Goal: Information Seeking & Learning: Learn about a topic

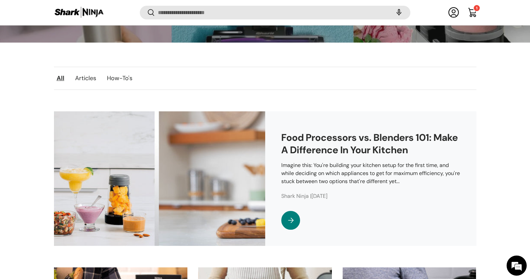
scroll to position [166, 0]
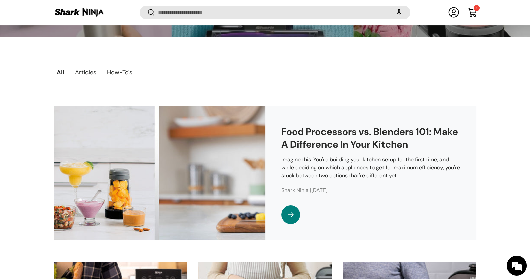
click at [92, 71] on link "Articles" at bounding box center [86, 72] width 32 height 14
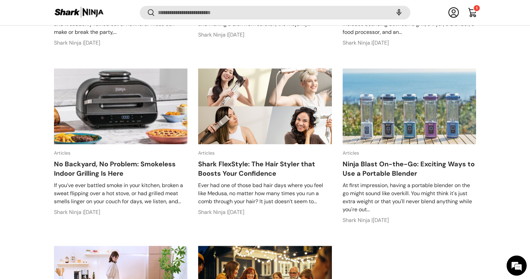
click at [271, 127] on img at bounding box center [265, 105] width 134 height 75
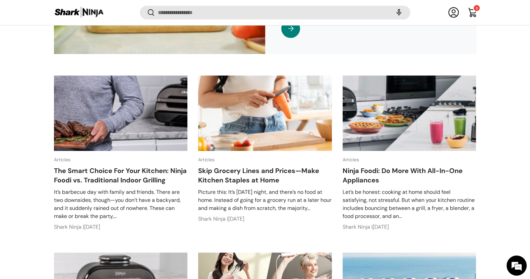
scroll to position [458, 0]
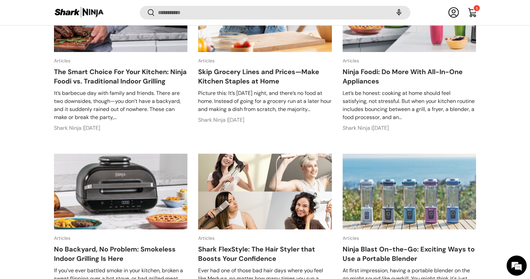
click at [274, 167] on img at bounding box center [265, 191] width 134 height 75
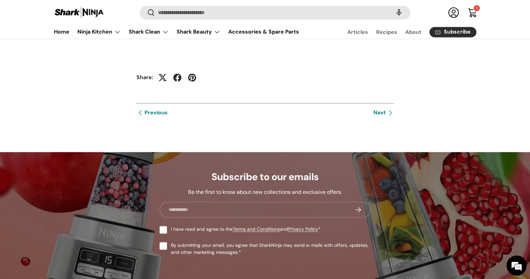
scroll to position [1257, 0]
